Goal: Navigation & Orientation: Find specific page/section

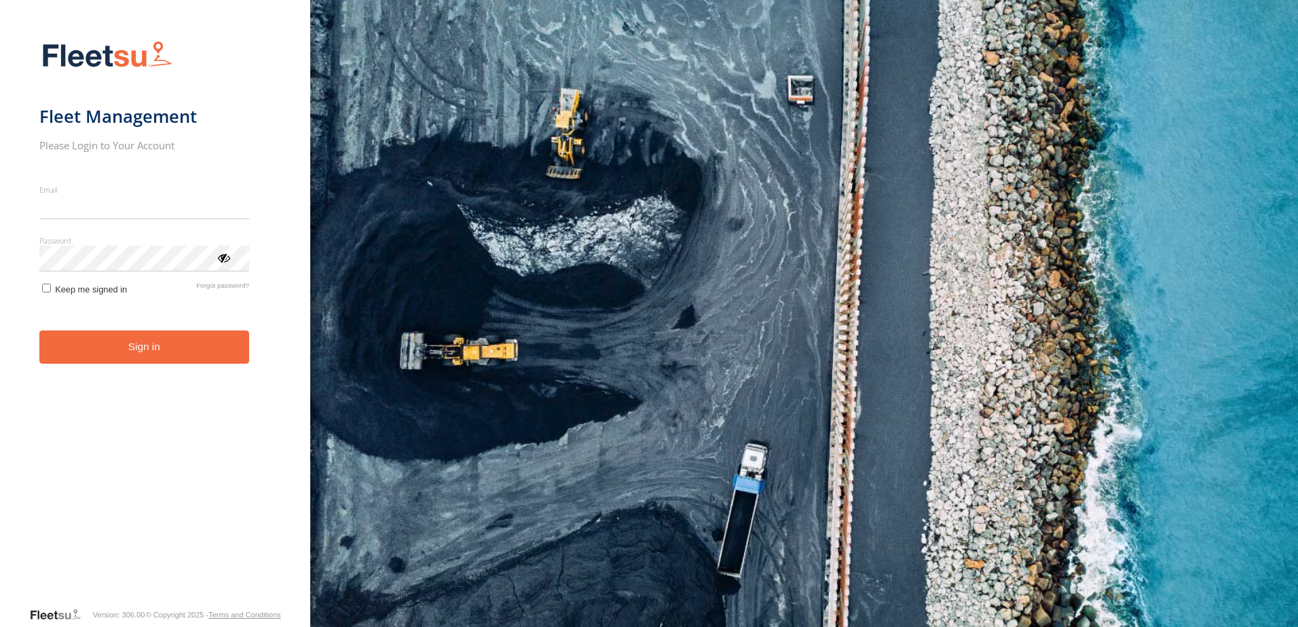
type input "**********"
click at [127, 356] on button "Sign in" at bounding box center [144, 347] width 210 height 33
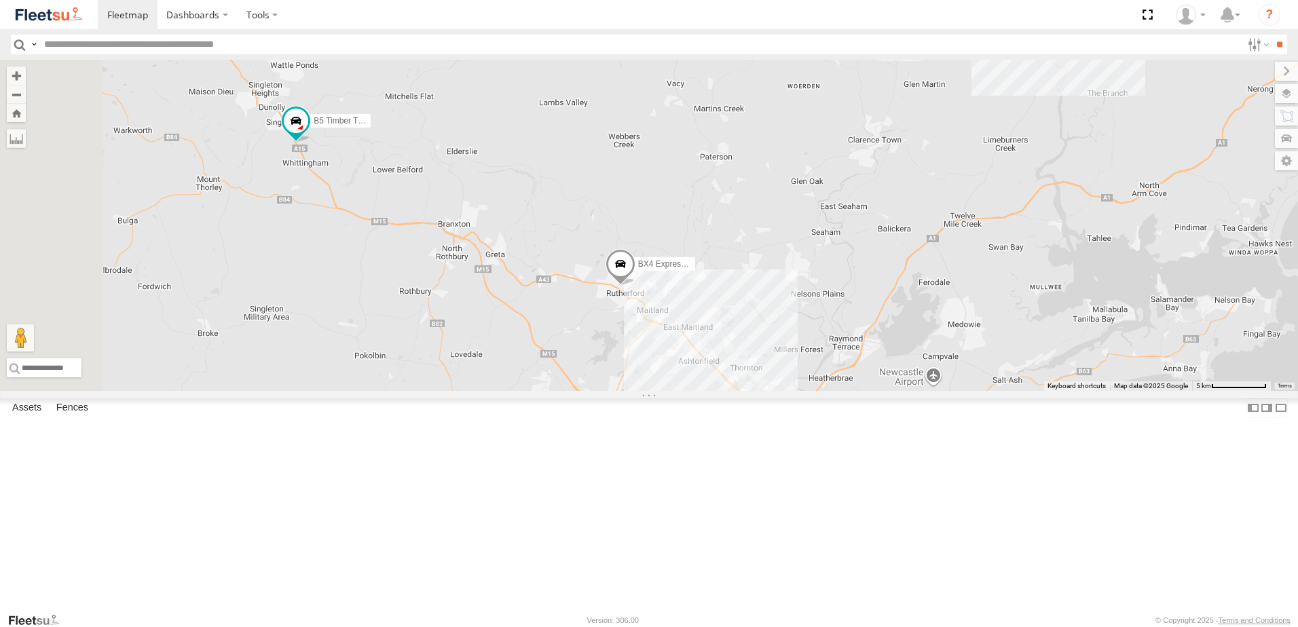
drag, startPoint x: 567, startPoint y: 403, endPoint x: 643, endPoint y: 426, distance: 79.5
click at [636, 391] on div "B4 Timber Truck BX1 Express Ute L3 Plasterboard Truck B5 Timber Truck LX1 Expre…" at bounding box center [649, 225] width 1298 height 331
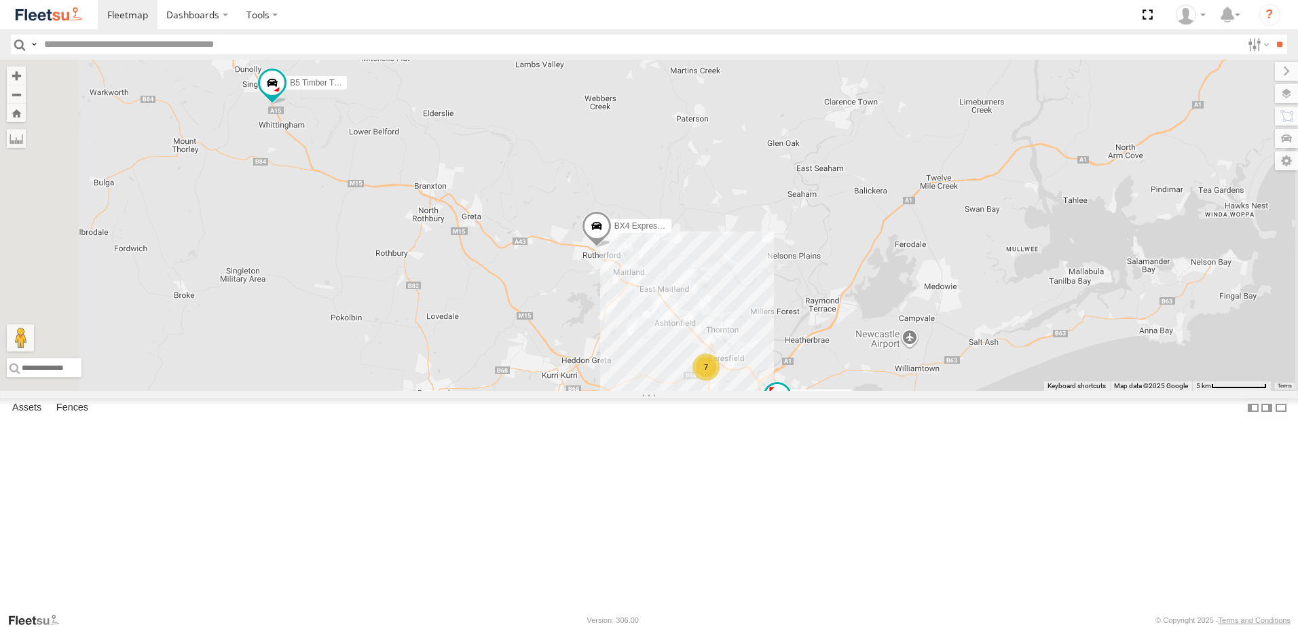
drag, startPoint x: 965, startPoint y: 466, endPoint x: 907, endPoint y: 411, distance: 80.7
click at [907, 391] on div "B4 Timber Truck BX1 Express Ute L3 Plasterboard Truck B5 Timber Truck LX1 Expre…" at bounding box center [649, 225] width 1298 height 331
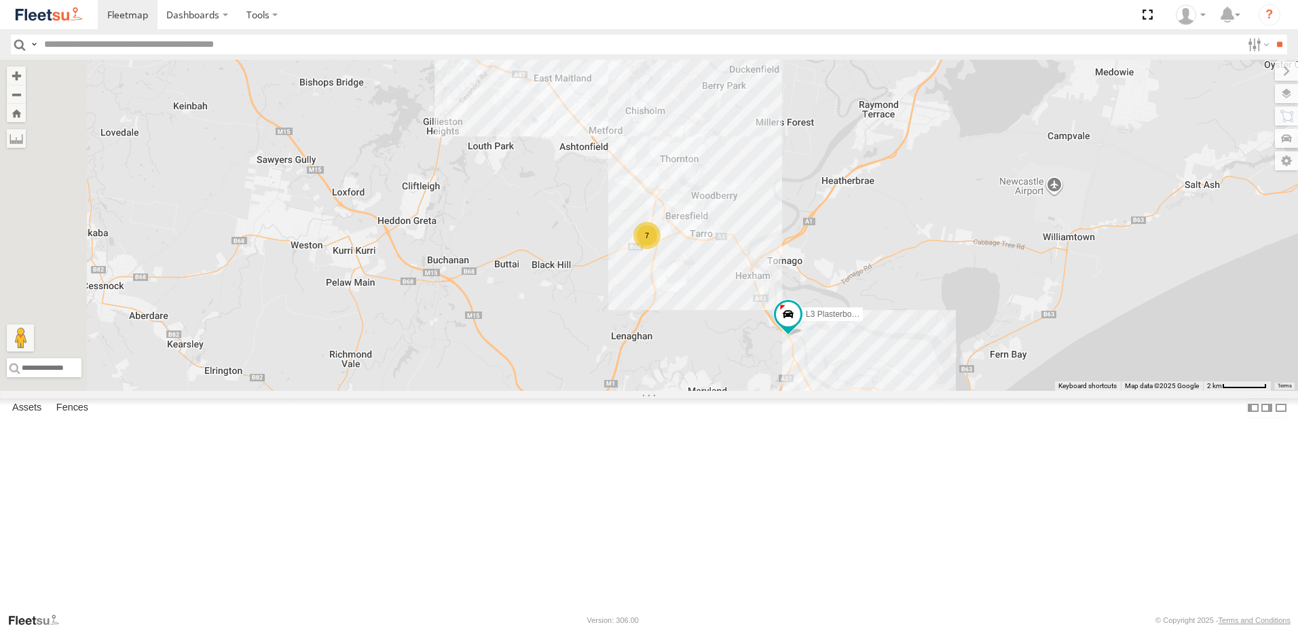
drag, startPoint x: 657, startPoint y: 197, endPoint x: 676, endPoint y: 220, distance: 30.3
click at [676, 220] on div "B4 Timber Truck BX1 Express Ute L3 Plasterboard Truck B5 Timber Truck LX1 Expre…" at bounding box center [649, 225] width 1298 height 331
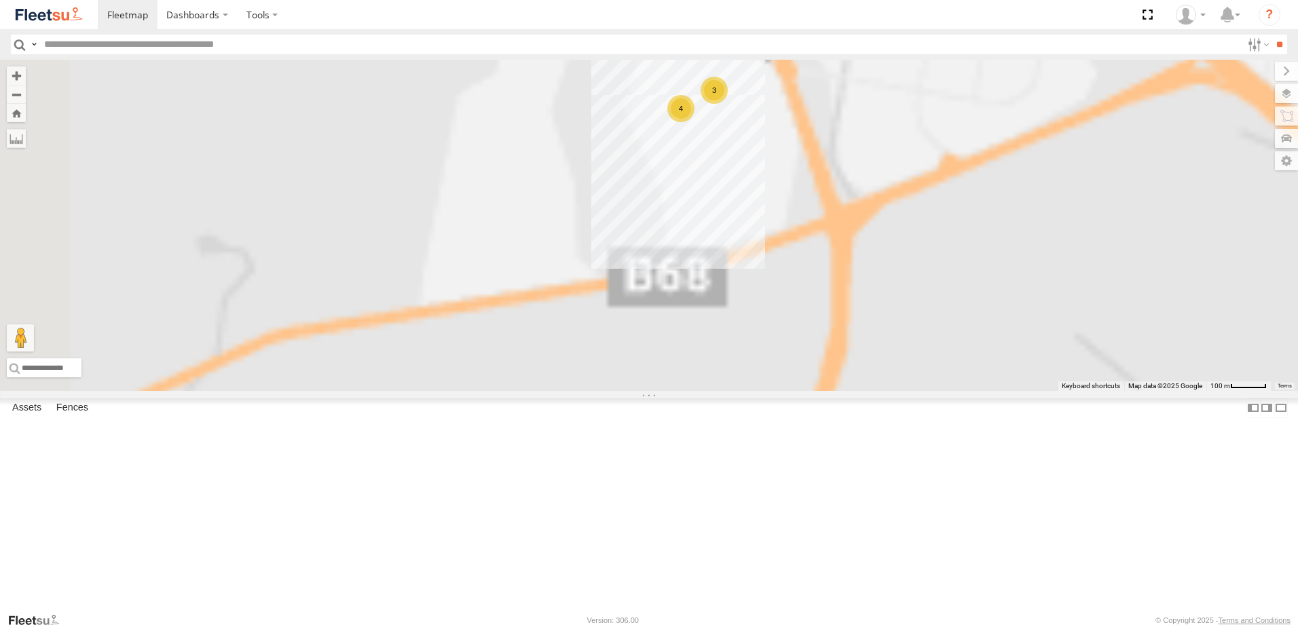
drag, startPoint x: 913, startPoint y: 196, endPoint x: 913, endPoint y: 272, distance: 76.1
click at [913, 271] on div "B4 Timber Truck BX1 Express Ute L3 Plasterboard Truck B5 Timber Truck LX1 Expre…" at bounding box center [649, 225] width 1298 height 331
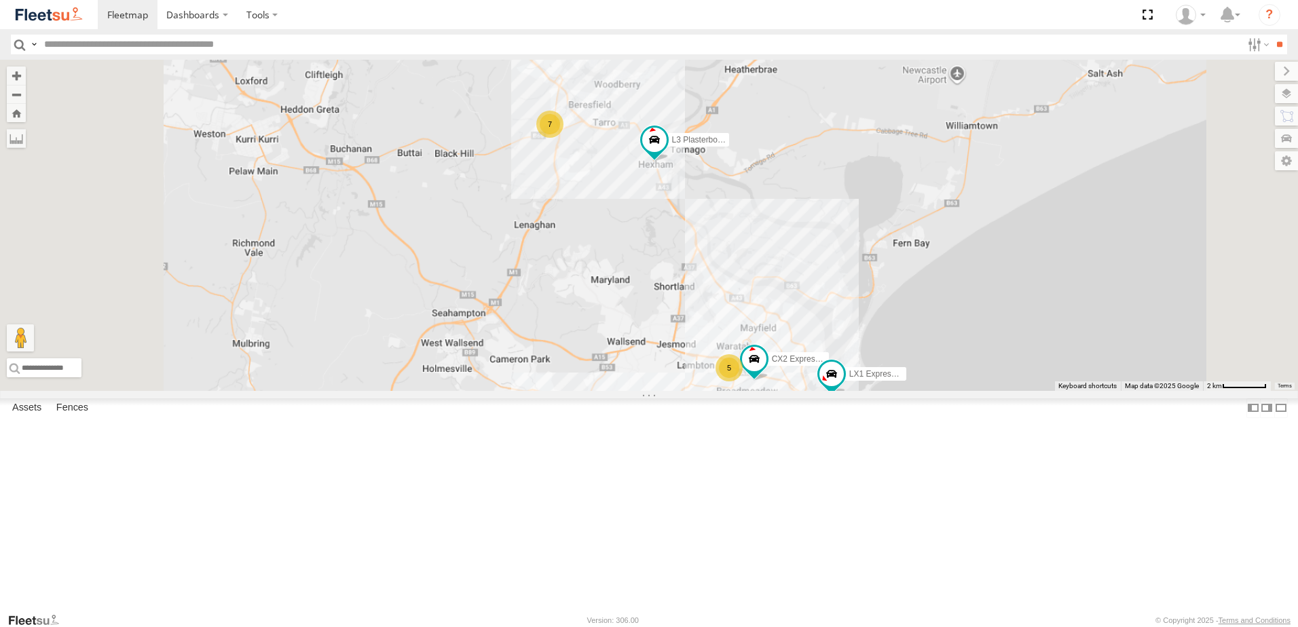
drag, startPoint x: 849, startPoint y: 160, endPoint x: 804, endPoint y: 409, distance: 253.2
click at [804, 391] on div "5 9 7 L3 Plasterboard Truck CX2 Express Ute LX1 Express Ute" at bounding box center [649, 225] width 1298 height 331
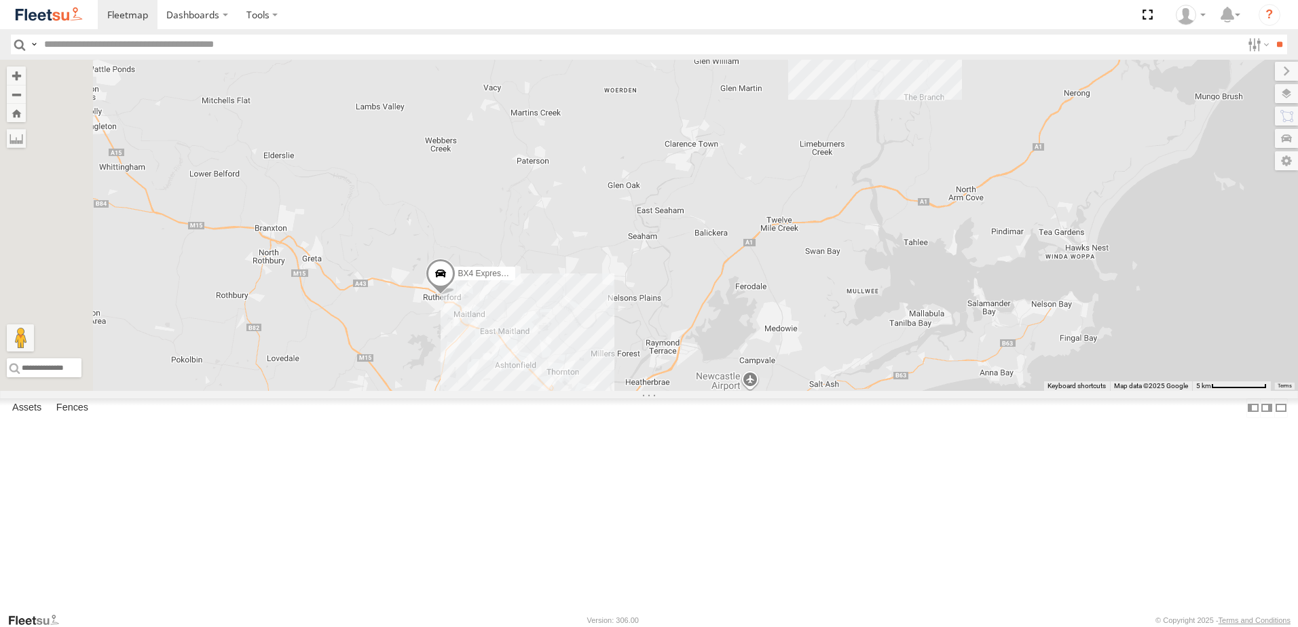
drag, startPoint x: 692, startPoint y: 327, endPoint x: 714, endPoint y: 431, distance: 106.3
click at [714, 391] on div "L3 Plasterboard Truck LX1 Express Ute BX4 Express Ute 6 9 7" at bounding box center [649, 225] width 1298 height 331
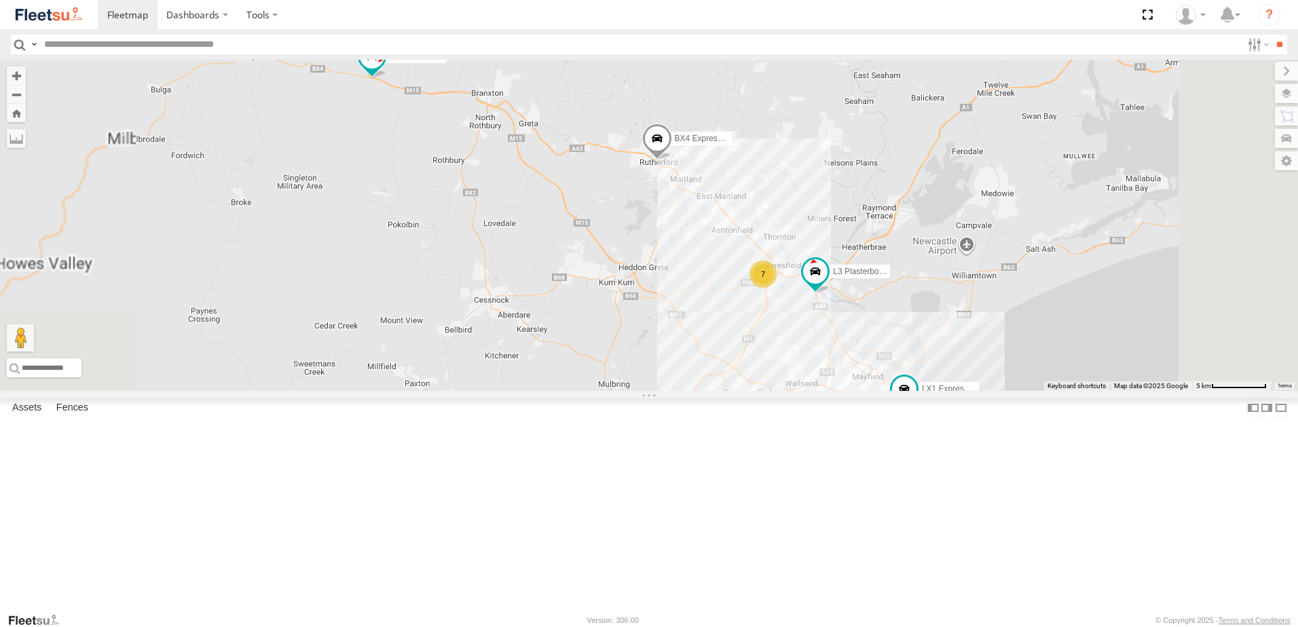
drag, startPoint x: 625, startPoint y: 458, endPoint x: 590, endPoint y: 232, distance: 228.2
click at [590, 232] on div "L3 Plasterboard Truck LX1 Express Ute BX4 Express Ute BX1 Express Ute B5 Timber…" at bounding box center [649, 225] width 1298 height 331
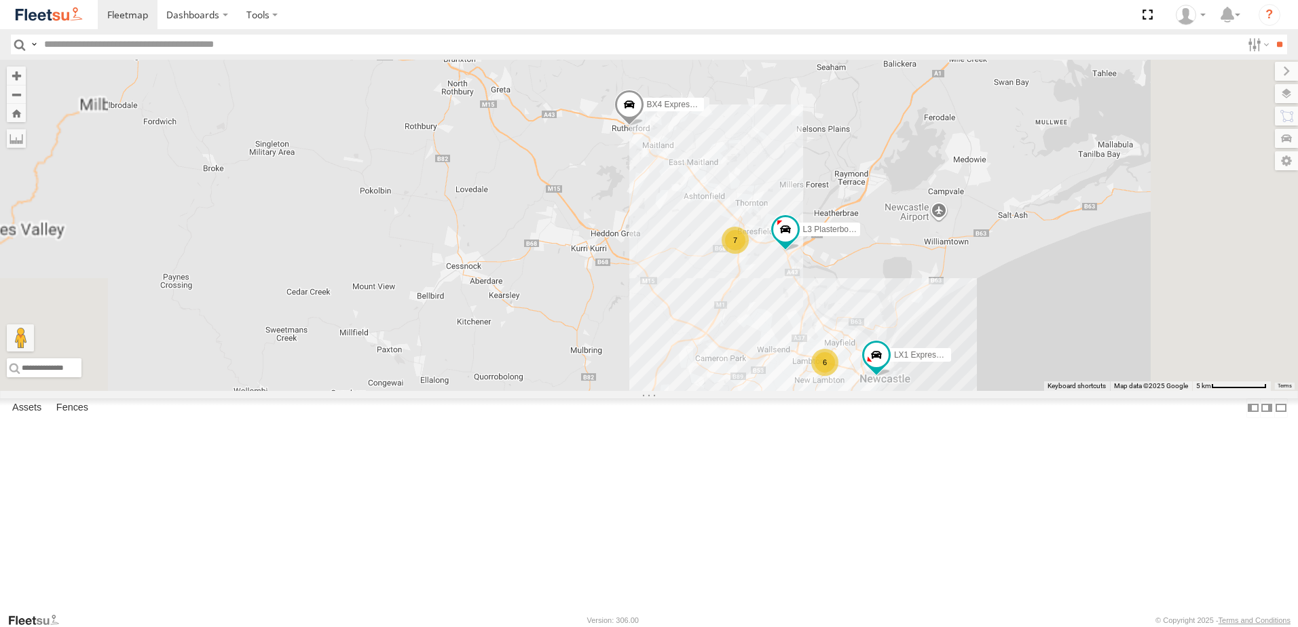
drag, startPoint x: 742, startPoint y: 379, endPoint x: 735, endPoint y: 378, distance: 7.6
click at [735, 378] on div "L3 Plasterboard Truck LX1 Express Ute BX4 Express Ute BX1 Express Ute B5 Timber…" at bounding box center [649, 225] width 1298 height 331
